Goal: Task Accomplishment & Management: Use online tool/utility

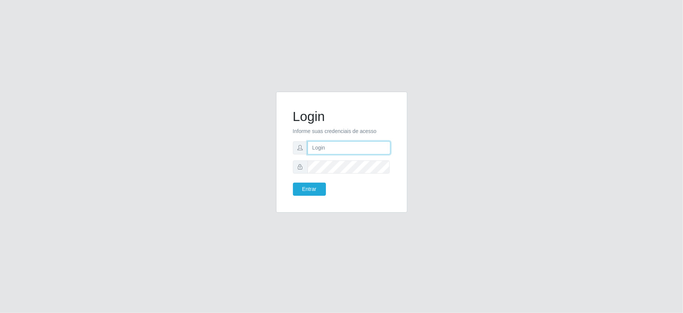
click at [325, 152] on input "text" at bounding box center [349, 147] width 83 height 13
type input "paulo@ideal"
click at [313, 186] on button "Entrar" at bounding box center [309, 188] width 33 height 13
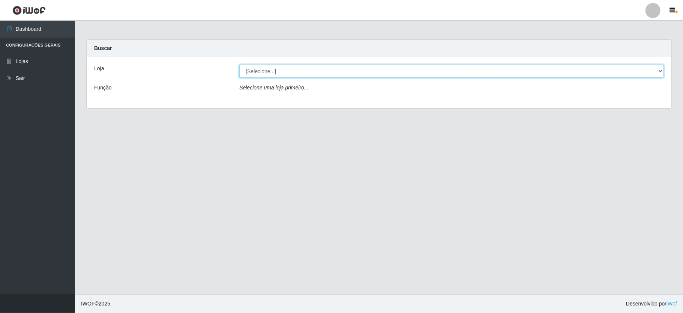
click at [305, 68] on select "[Selecione...] Ideal - Conceição" at bounding box center [451, 71] width 425 height 13
select select "231"
click at [239, 65] on select "[Selecione...] Ideal - Conceição" at bounding box center [451, 71] width 425 height 13
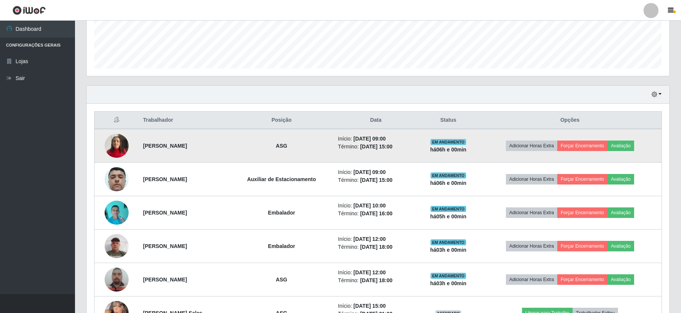
scroll to position [250, 0]
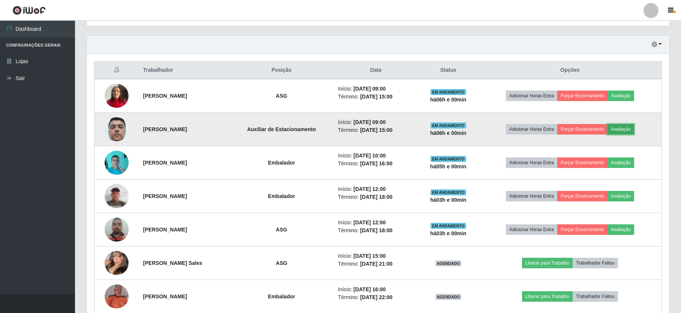
click at [629, 128] on button "Avaliação" at bounding box center [621, 129] width 27 height 11
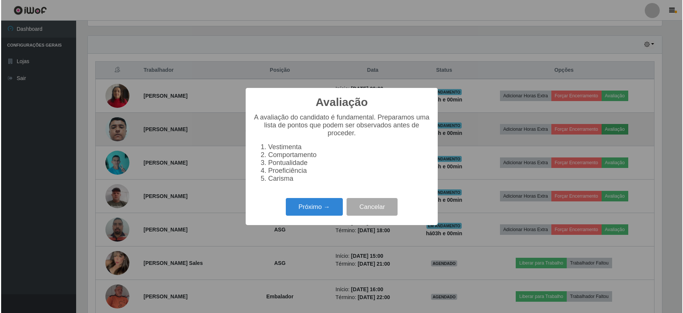
scroll to position [156, 576]
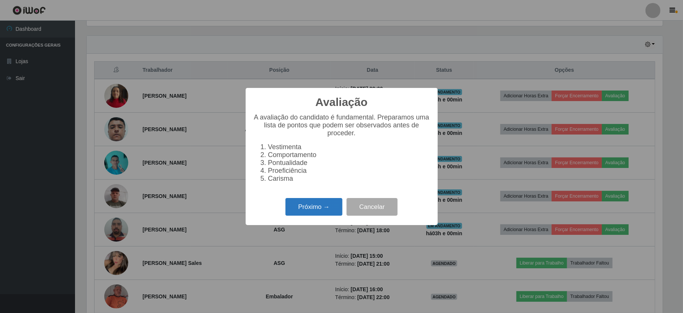
click at [324, 208] on button "Próximo →" at bounding box center [314, 207] width 57 height 18
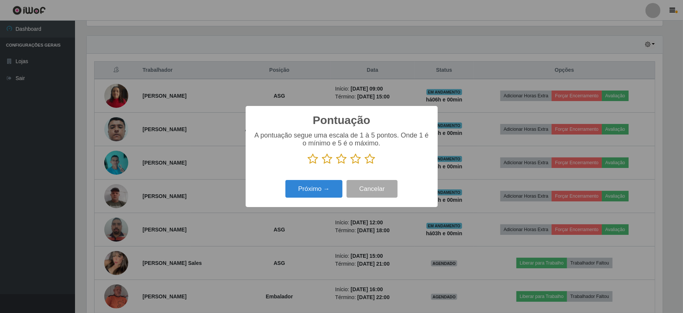
click at [355, 161] on icon at bounding box center [356, 158] width 11 height 11
click at [351, 164] on input "radio" at bounding box center [351, 164] width 0 height 0
click at [326, 188] on button "Próximo →" at bounding box center [314, 189] width 57 height 18
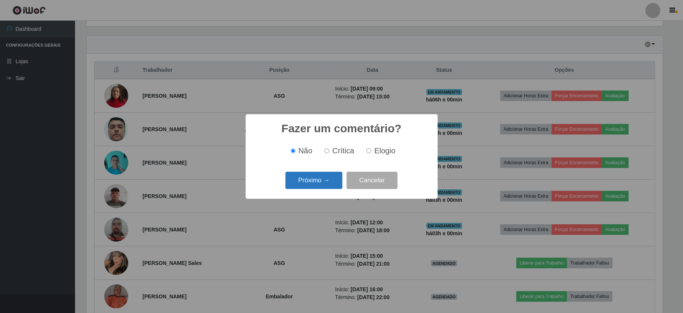
click at [336, 177] on button "Próximo →" at bounding box center [314, 180] width 57 height 18
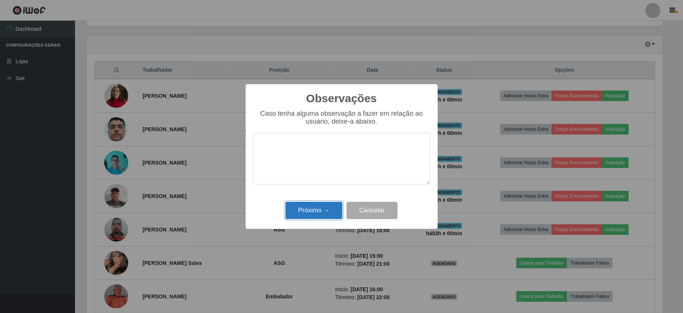
click at [329, 209] on button "Próximo →" at bounding box center [314, 210] width 57 height 18
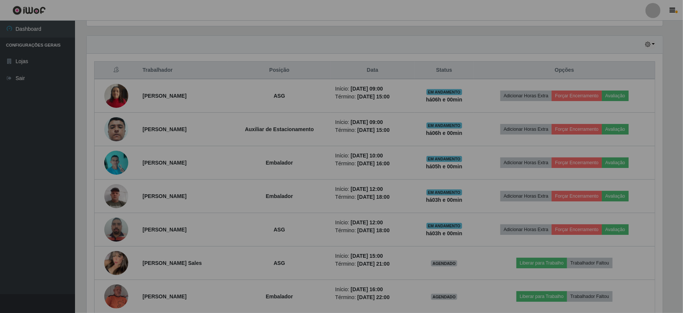
scroll to position [156, 583]
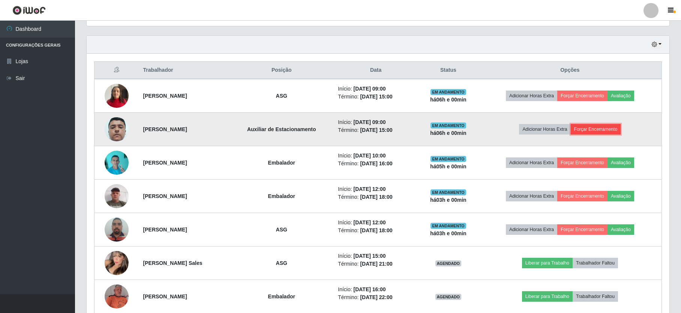
click at [601, 129] on button "Forçar Encerramento" at bounding box center [596, 129] width 50 height 11
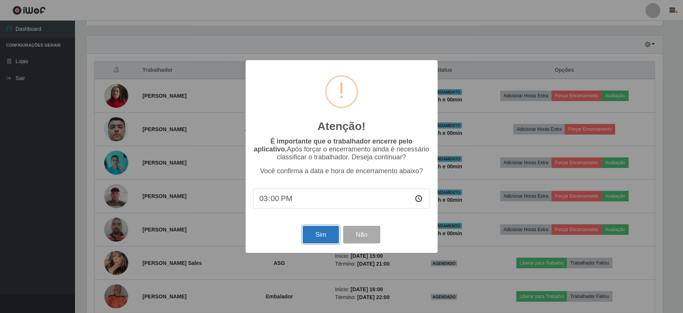
click at [311, 231] on button "Sim" at bounding box center [321, 235] width 36 height 18
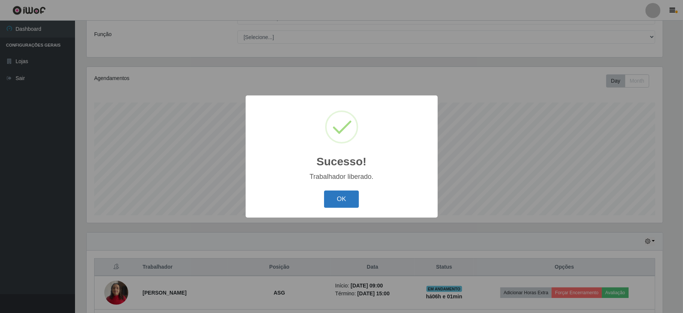
click at [330, 197] on button "OK" at bounding box center [341, 199] width 35 height 18
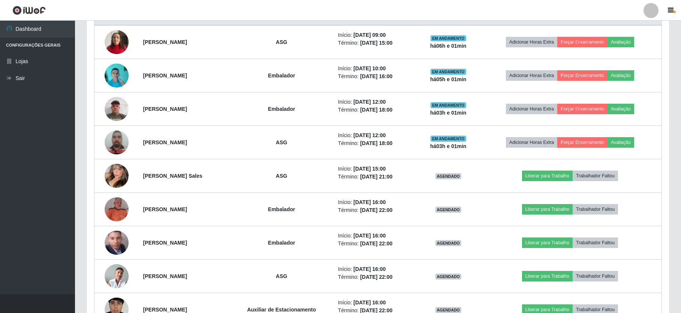
scroll to position [353, 0]
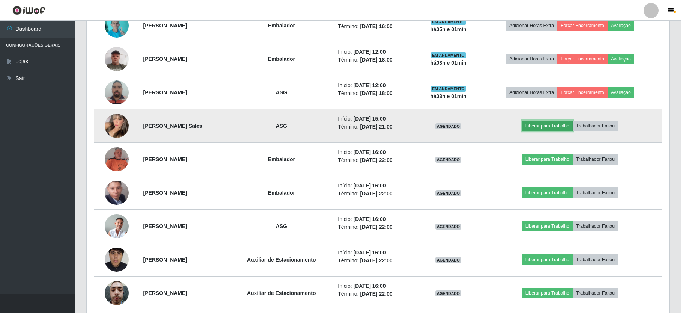
click at [543, 124] on button "Liberar para Trabalho" at bounding box center [547, 125] width 51 height 11
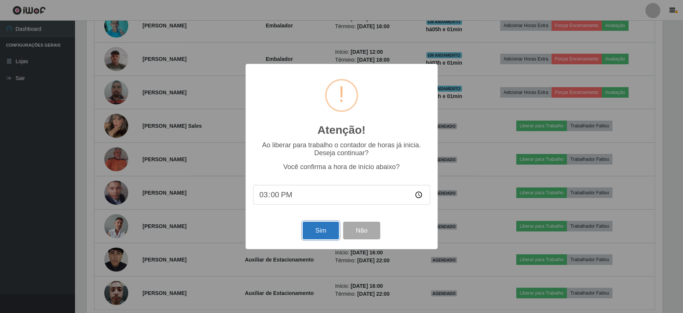
click at [320, 230] on button "Sim" at bounding box center [321, 230] width 36 height 18
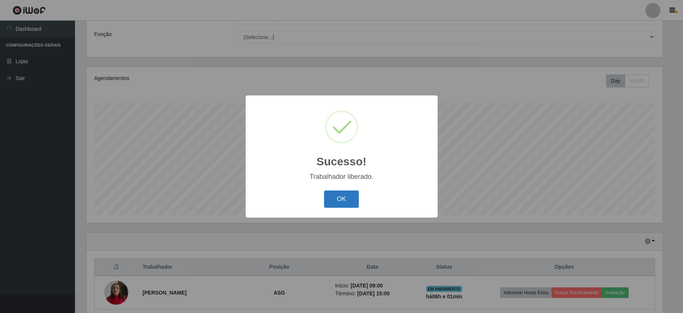
click at [338, 197] on button "OK" at bounding box center [341, 199] width 35 height 18
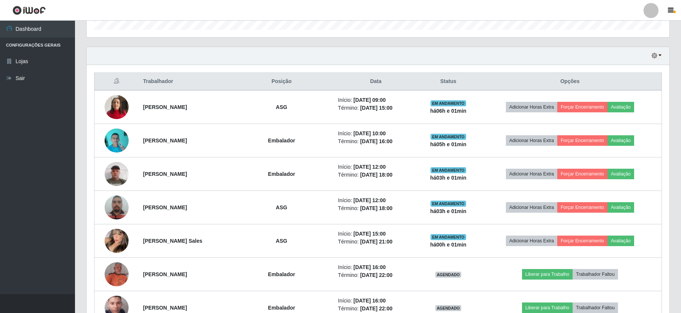
scroll to position [188, 0]
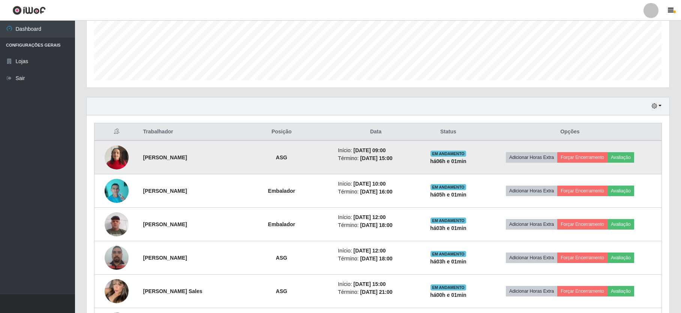
click at [118, 157] on img at bounding box center [117, 157] width 24 height 32
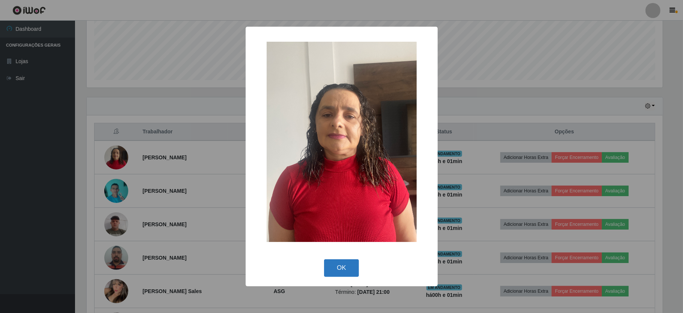
click at [329, 265] on button "OK" at bounding box center [341, 268] width 35 height 18
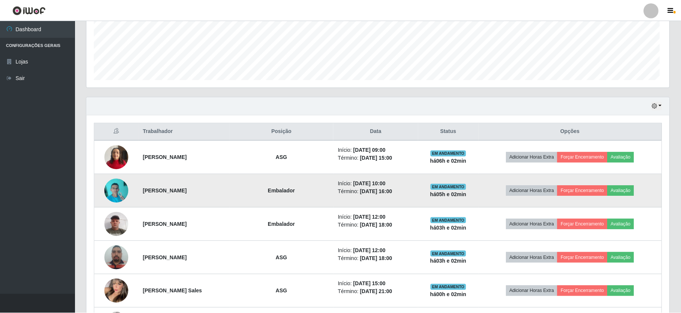
scroll to position [156, 583]
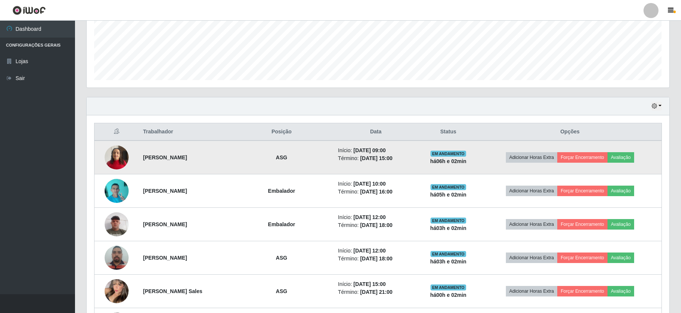
click at [112, 151] on img at bounding box center [117, 157] width 24 height 32
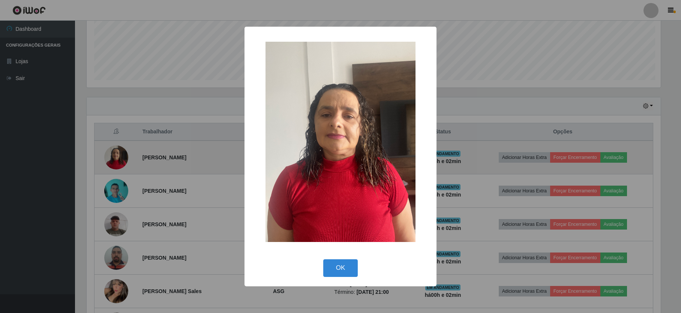
scroll to position [156, 576]
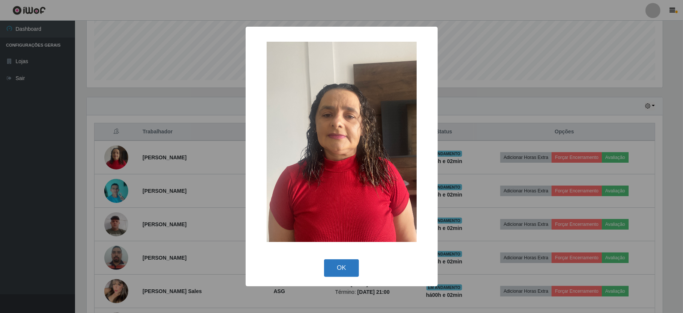
click at [339, 267] on button "OK" at bounding box center [341, 268] width 35 height 18
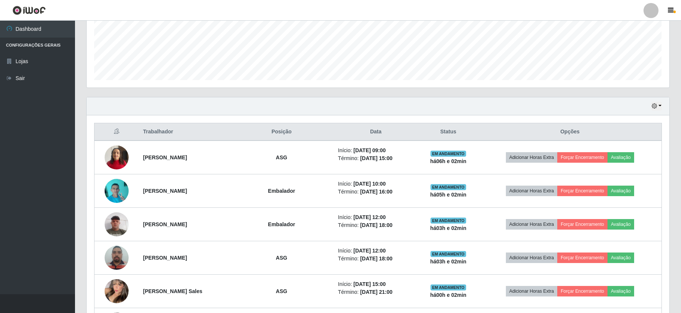
scroll to position [156, 583]
click at [27, 80] on link "Sair" at bounding box center [37, 78] width 75 height 17
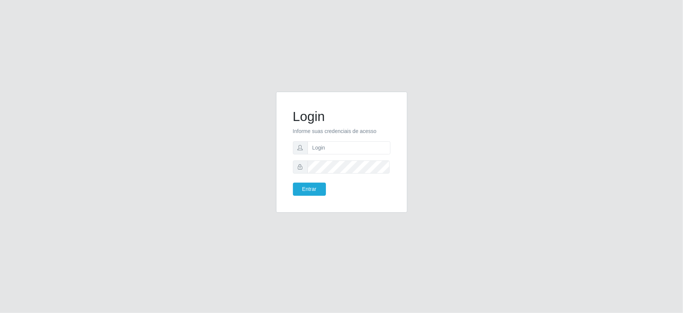
click at [185, 119] on div "Login Informe suas credenciais de acesso Entrar" at bounding box center [342, 157] width 428 height 130
